Goal: Task Accomplishment & Management: Manage account settings

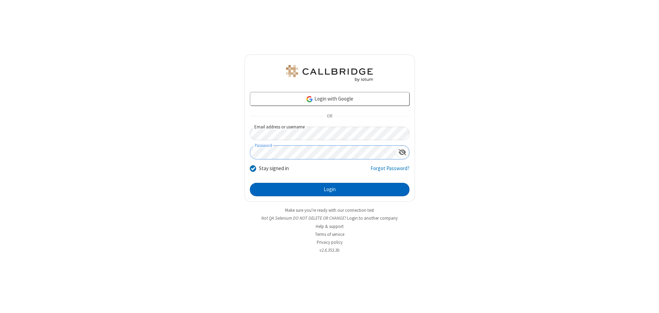
click at [329, 190] on button "Login" at bounding box center [330, 190] width 160 height 14
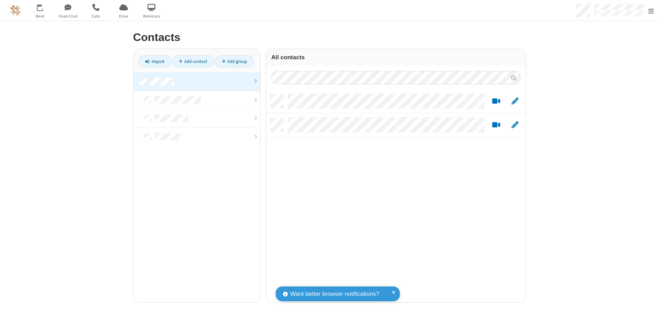
scroll to position [208, 254]
click at [197, 81] on link at bounding box center [196, 81] width 127 height 19
click at [193, 61] on link "Add contact" at bounding box center [193, 61] width 42 height 12
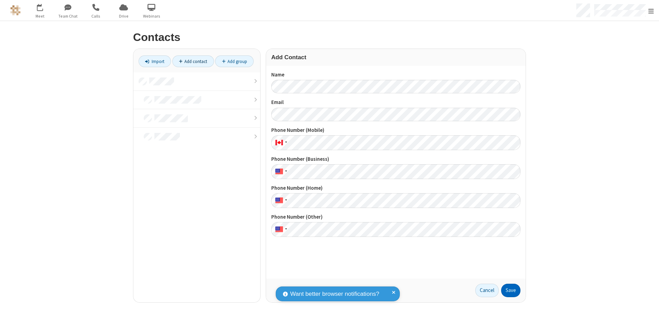
click at [511, 290] on button "Save" at bounding box center [510, 291] width 19 height 14
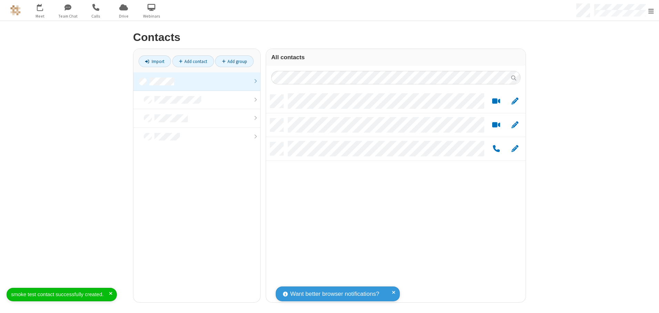
scroll to position [208, 254]
click at [193, 61] on link "Add contact" at bounding box center [193, 61] width 42 height 12
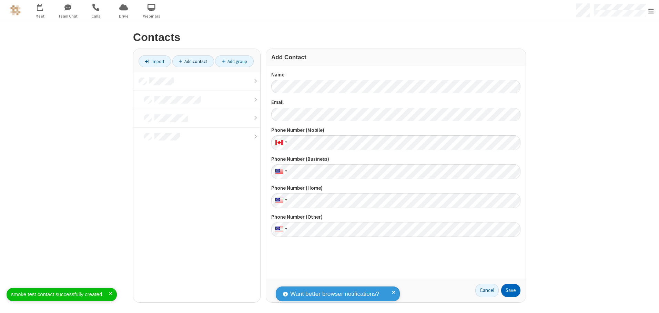
click at [511, 290] on button "Save" at bounding box center [510, 291] width 19 height 14
